Goal: Navigation & Orientation: Find specific page/section

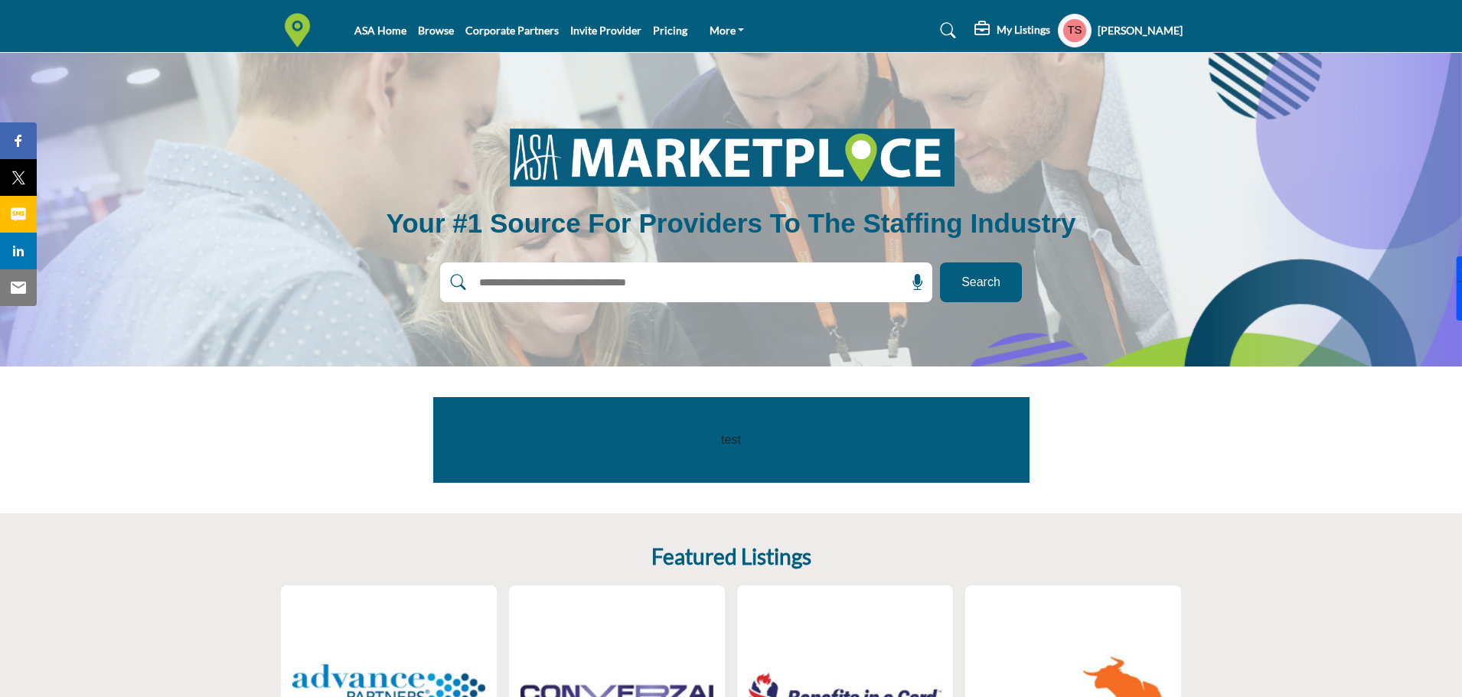
click at [996, 30] on h5 "My Listings" at bounding box center [1023, 30] width 54 height 14
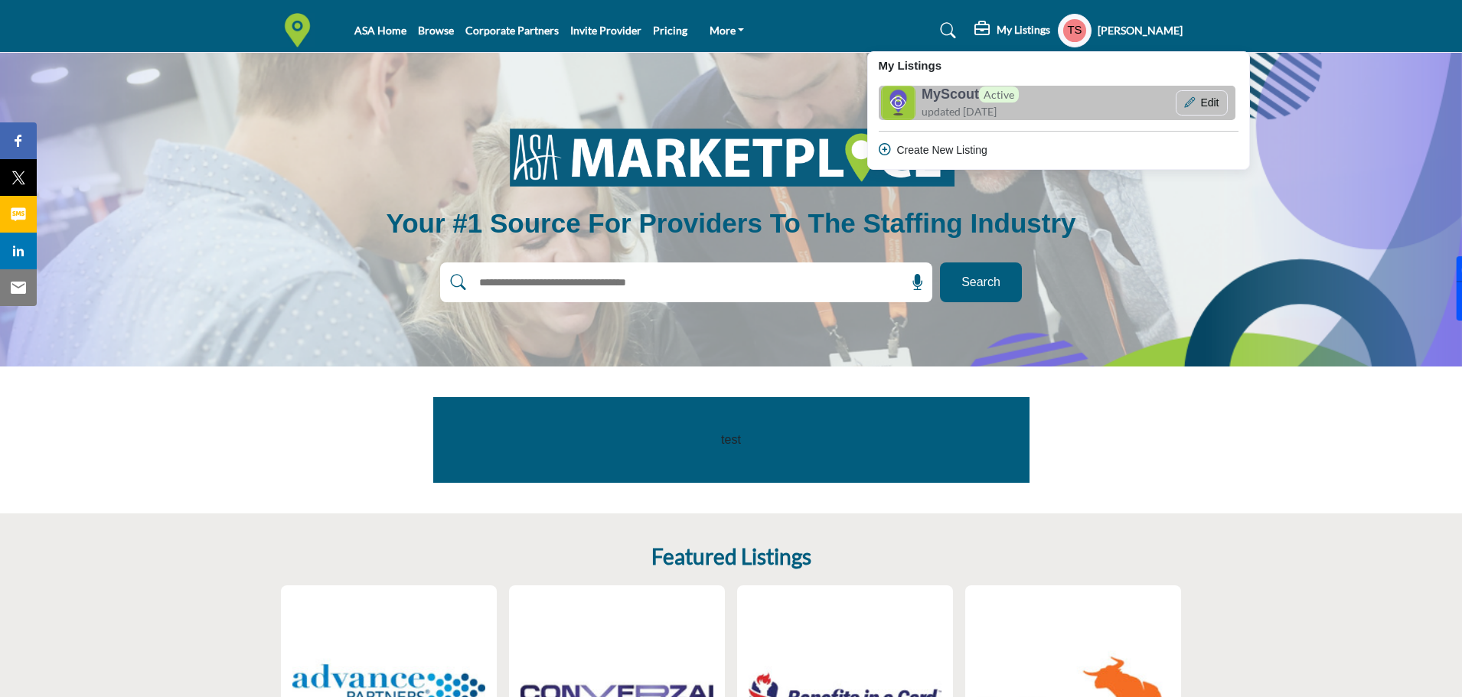
click at [952, 101] on h6 "myScout Active" at bounding box center [969, 94] width 97 height 17
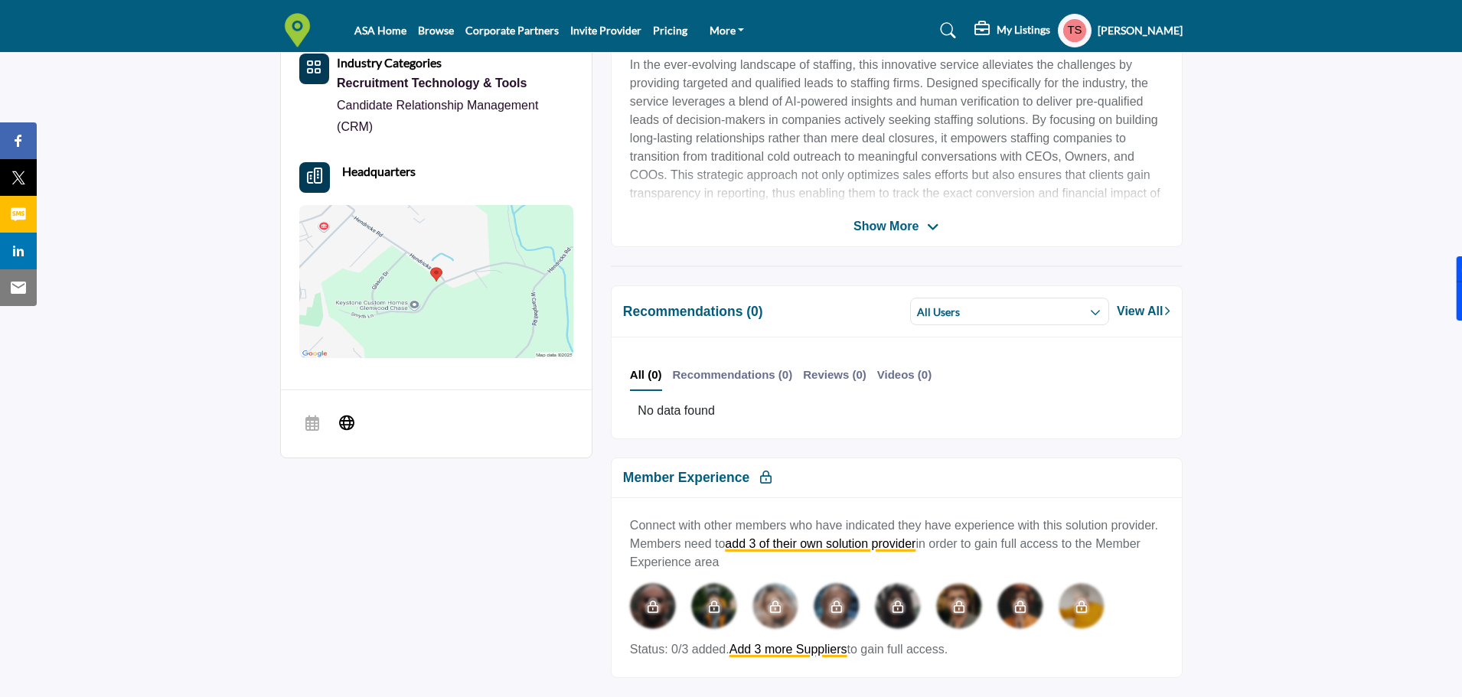
scroll to position [459, 0]
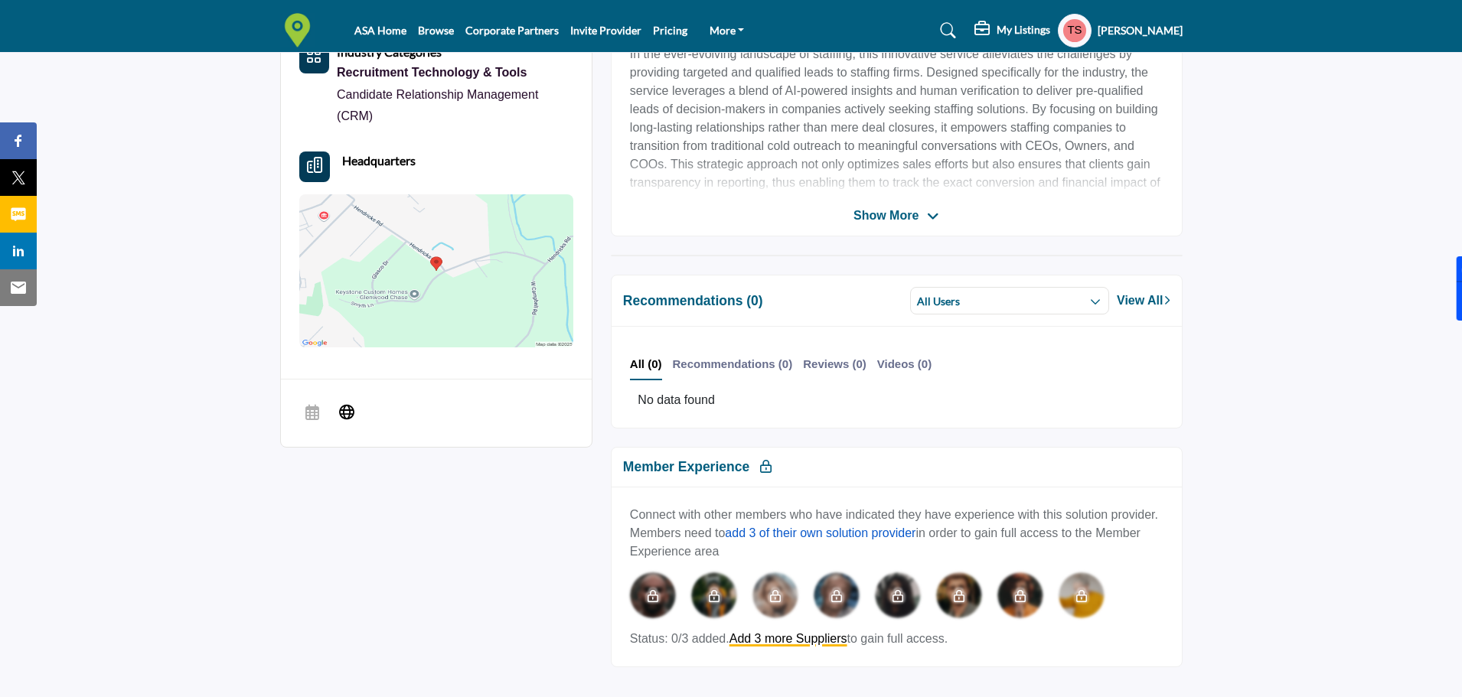
click at [823, 536] on link "add 3 of their own solution provider" at bounding box center [820, 533] width 191 height 13
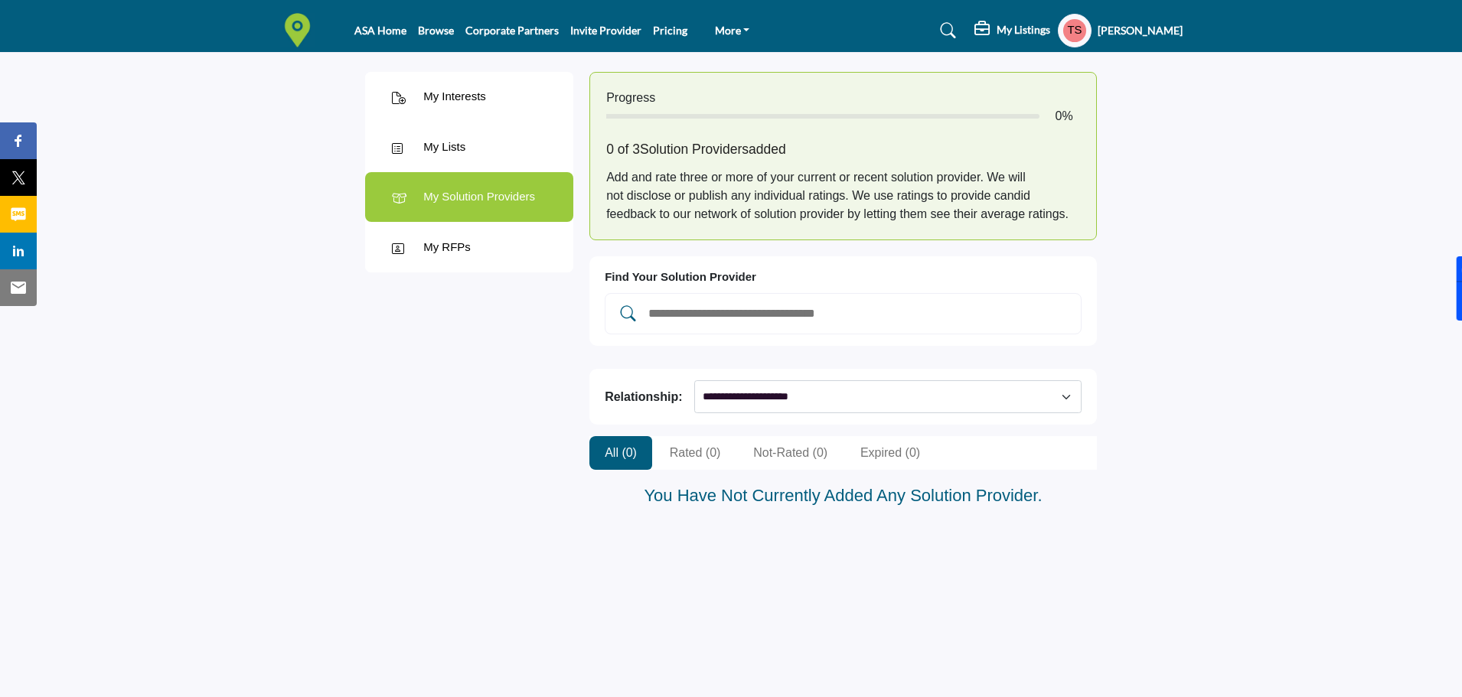
click at [438, 146] on div "My Lists" at bounding box center [444, 148] width 42 height 18
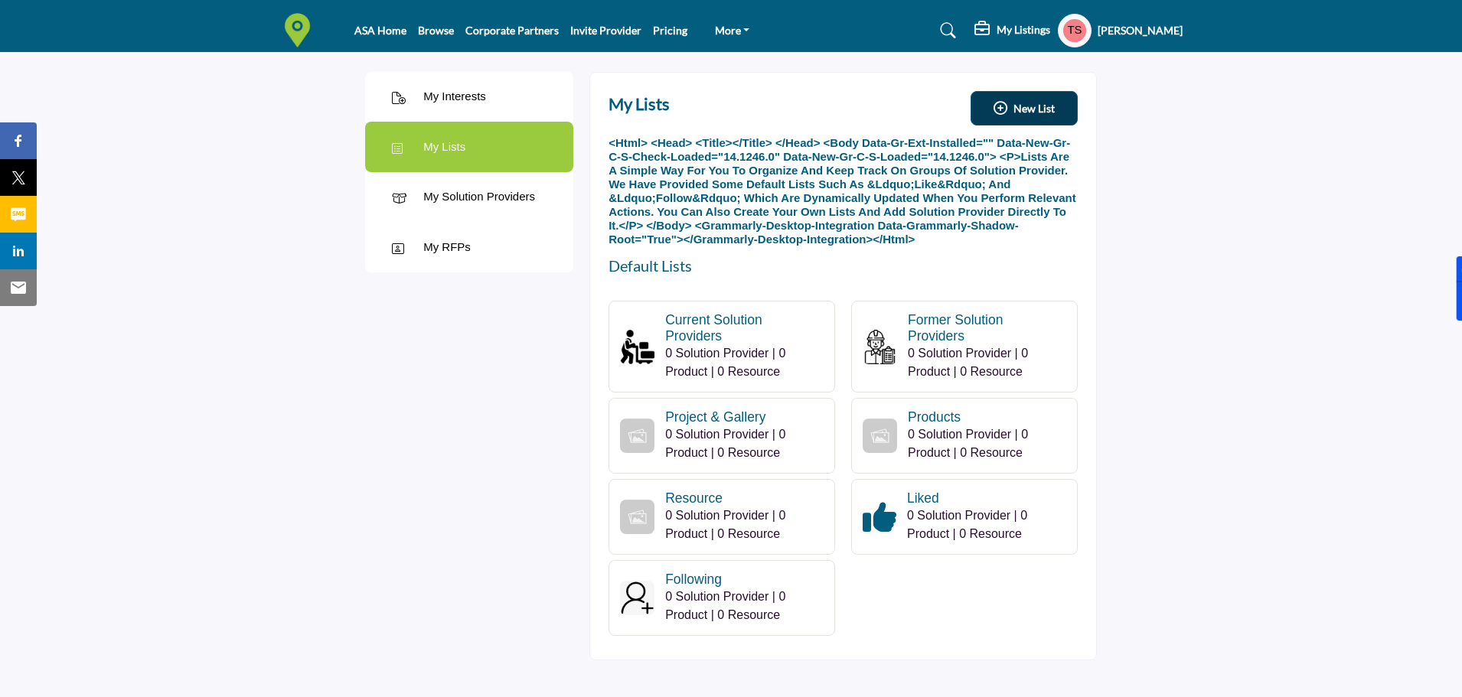
click at [437, 257] on div "My RFPs" at bounding box center [469, 247] width 208 height 51
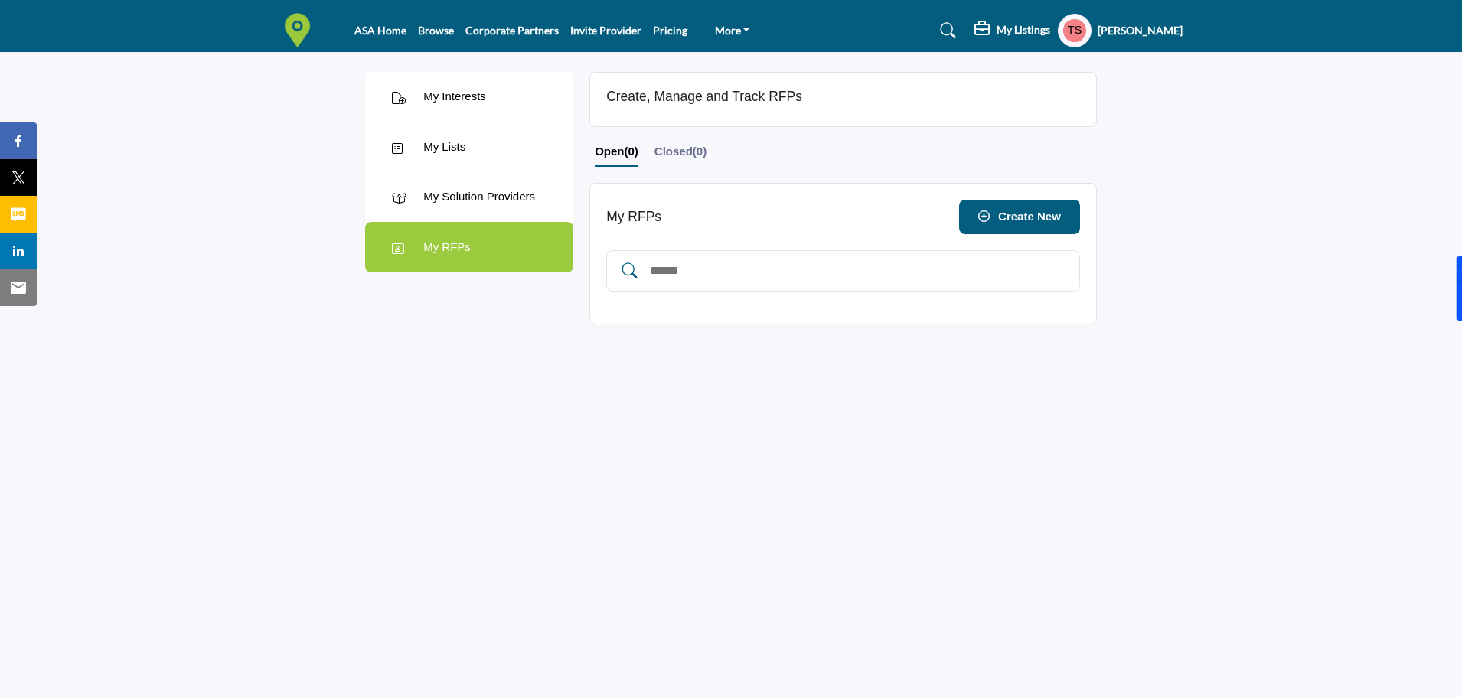
click at [455, 191] on div "My Solution Providers" at bounding box center [479, 197] width 112 height 18
